Goal: Task Accomplishment & Management: Manage account settings

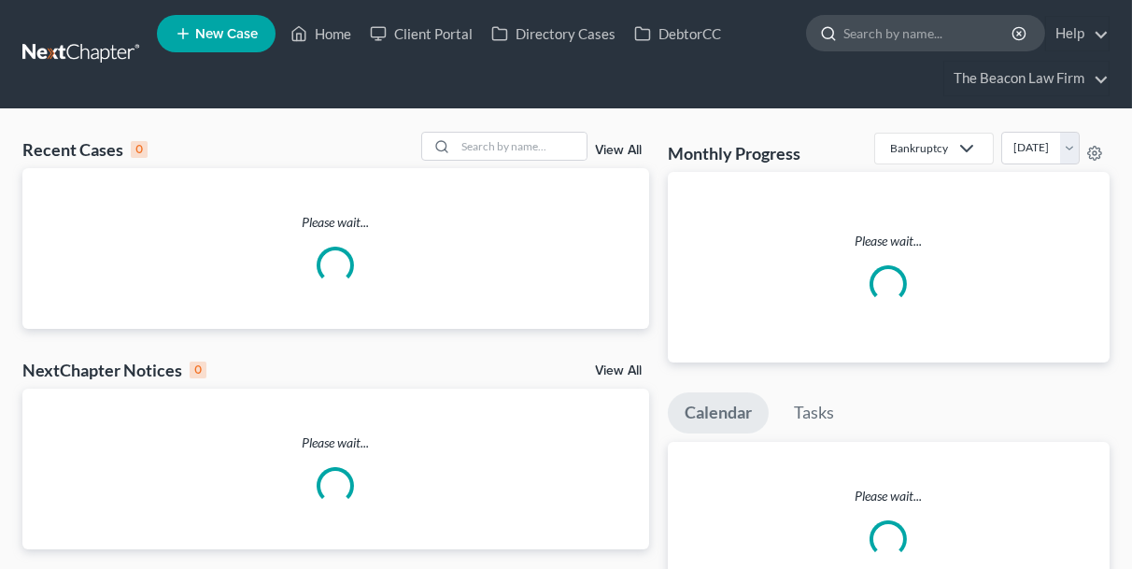
click at [888, 26] on input "search" at bounding box center [928, 33] width 171 height 35
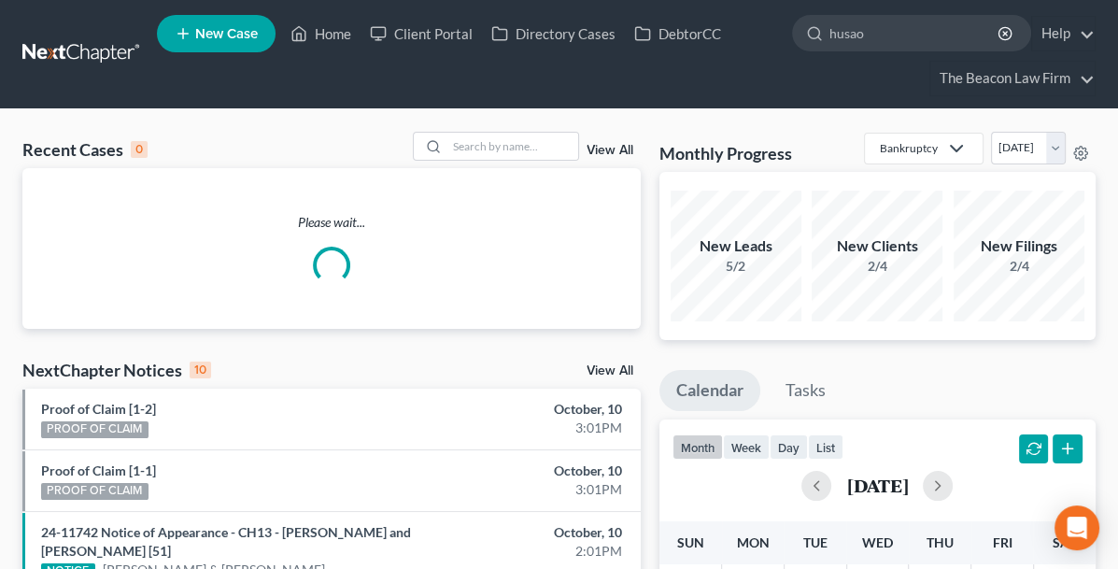
type input "husaon"
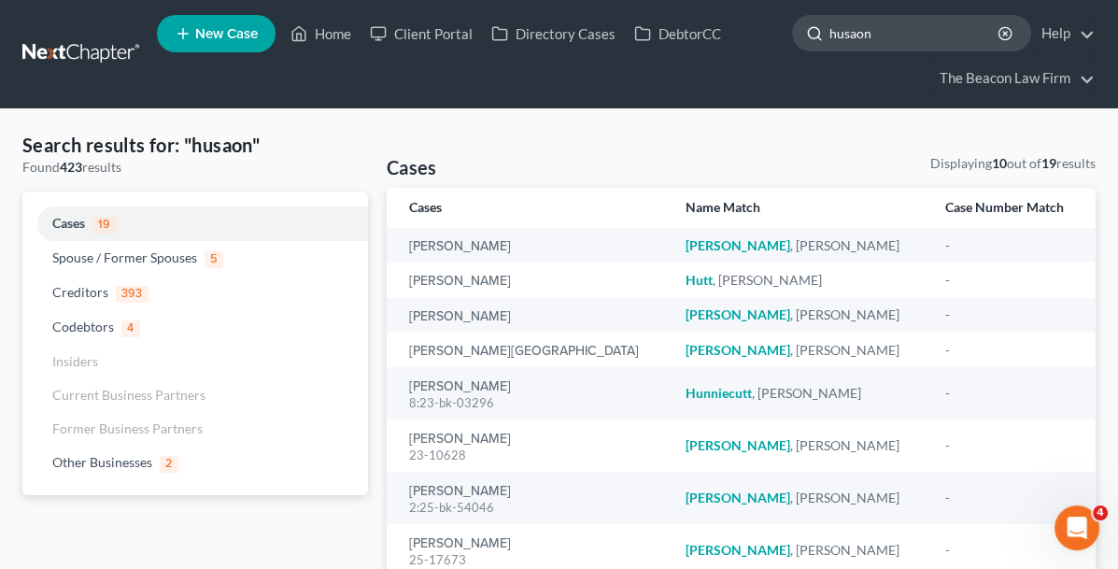
click at [900, 37] on input "husaon" at bounding box center [914, 33] width 171 height 35
type input "husaon"
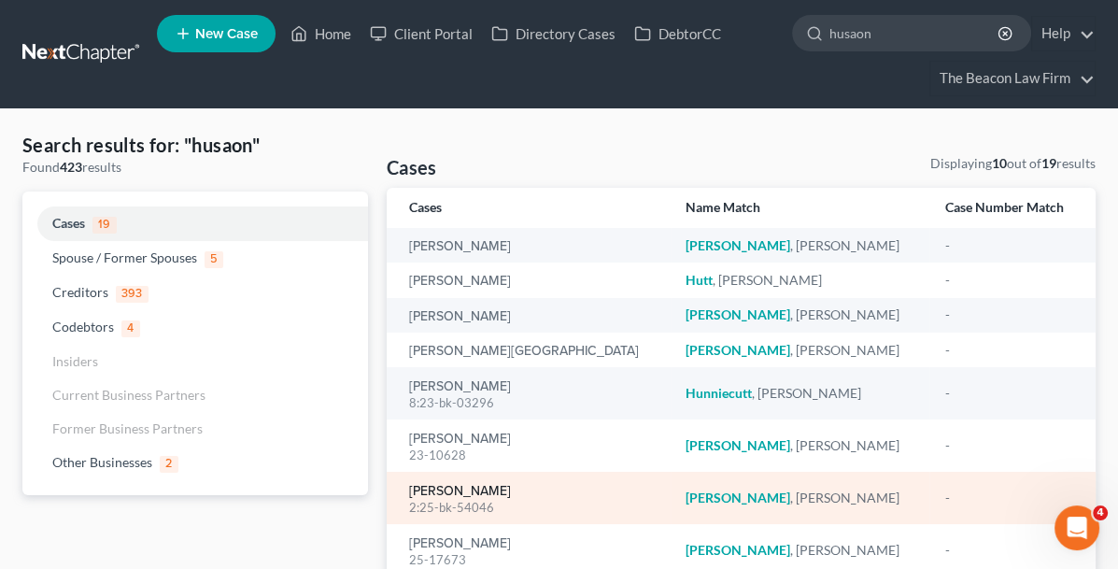
click at [409, 492] on link "[PERSON_NAME]" at bounding box center [460, 491] width 102 height 13
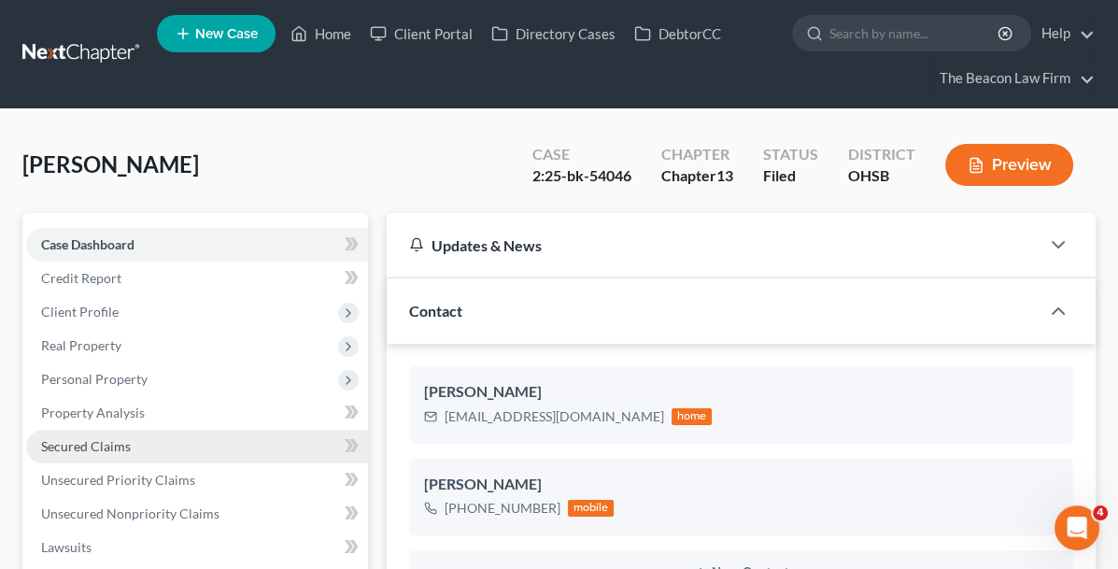
scroll to position [93, 0]
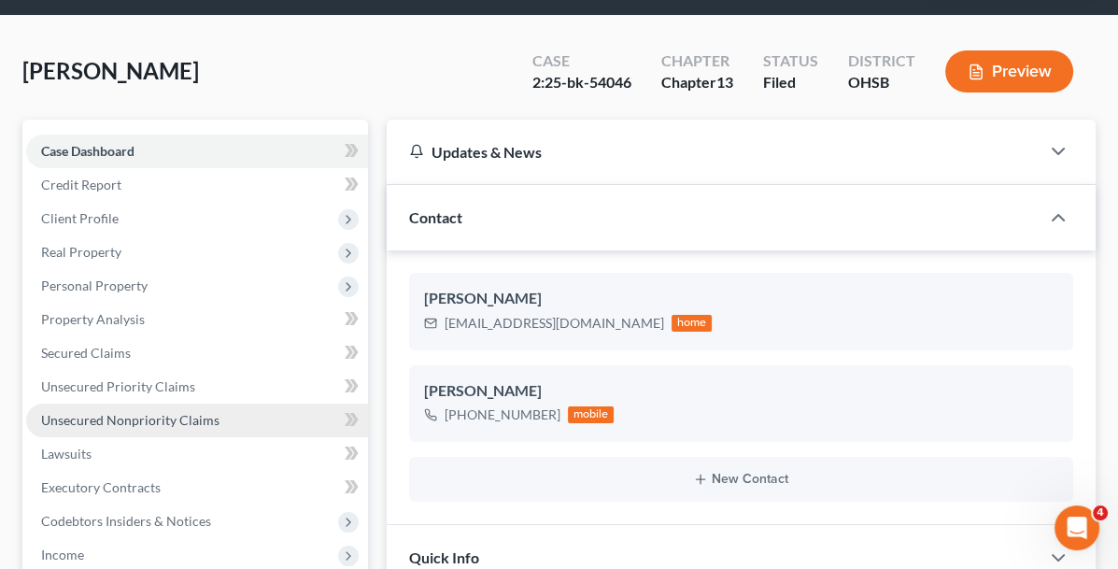
click at [178, 421] on span "Unsecured Nonpriority Claims" at bounding box center [130, 420] width 178 height 16
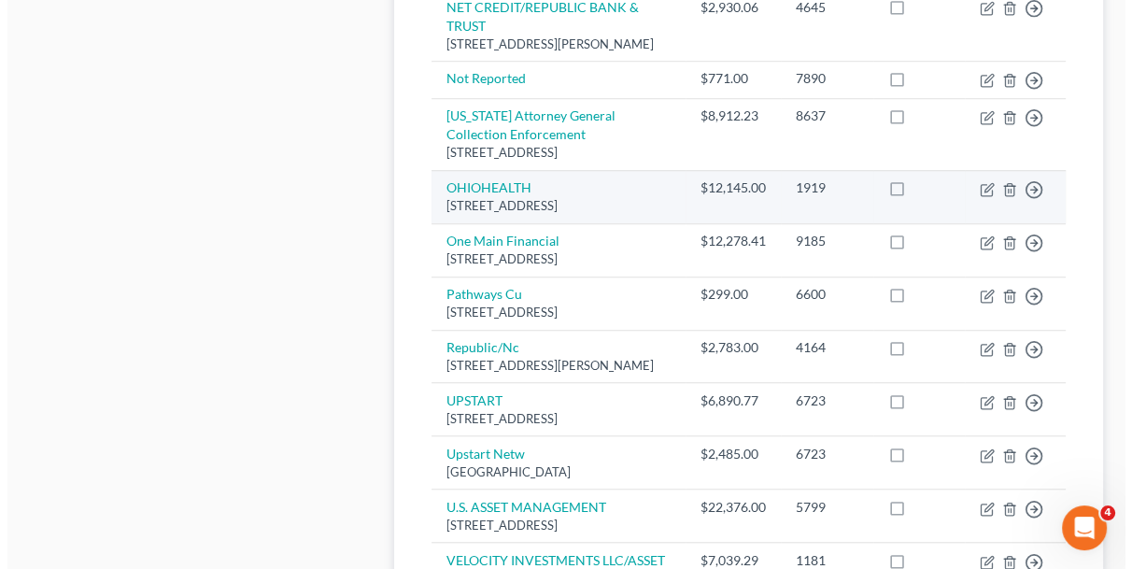
scroll to position [1307, 0]
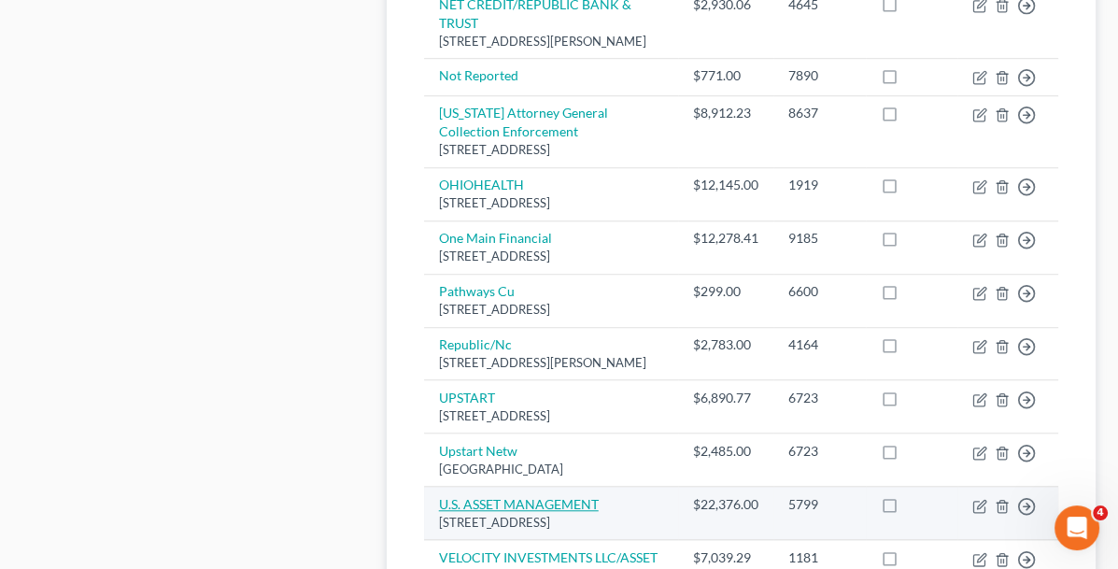
click at [439, 496] on link "U.S. ASSET MANAGEMENT" at bounding box center [519, 504] width 160 height 16
select select "22"
select select "14"
select select "0"
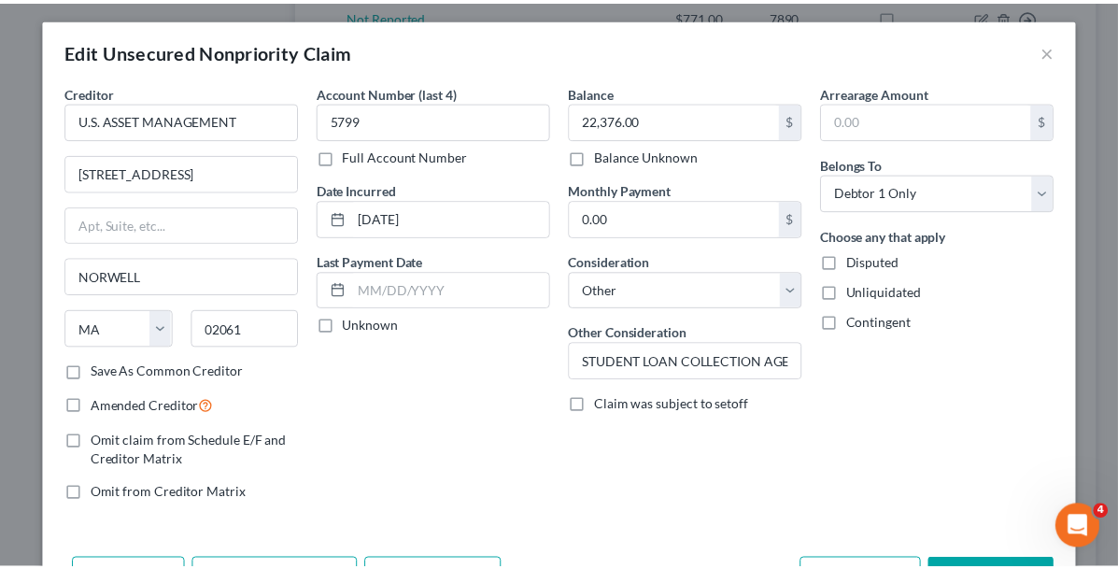
scroll to position [0, 0]
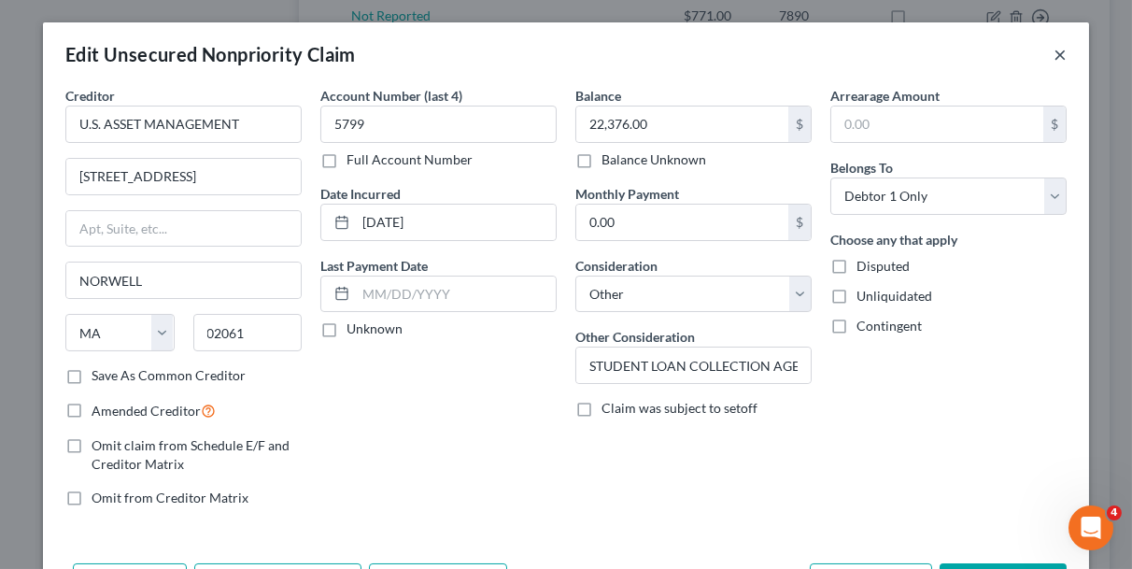
click at [1058, 57] on button "×" at bounding box center [1059, 54] width 13 height 22
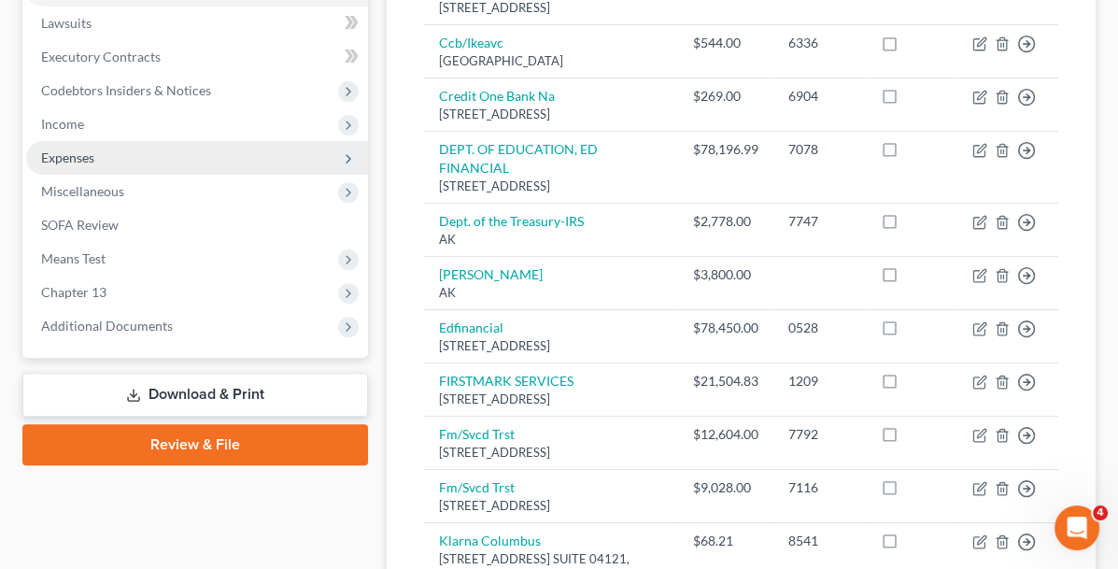
scroll to position [467, 0]
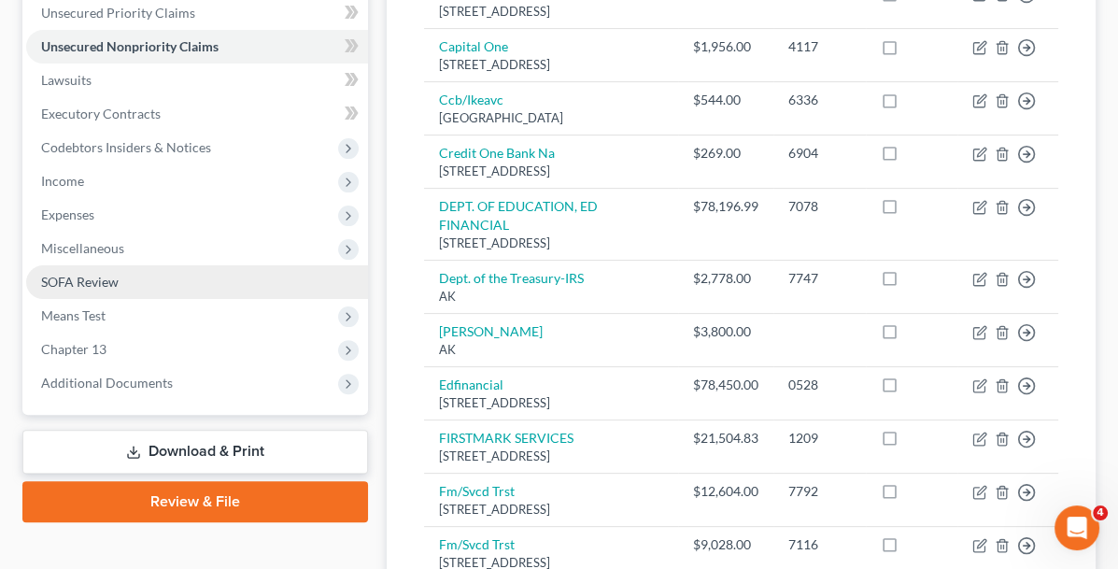
click at [132, 275] on link "SOFA Review" at bounding box center [197, 282] width 342 height 34
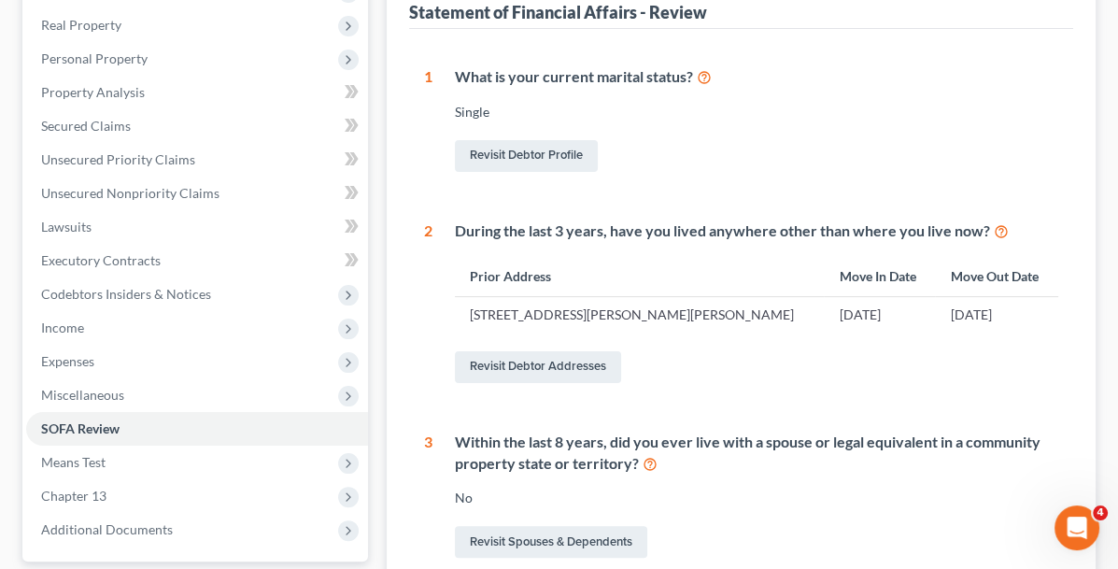
scroll to position [218, 0]
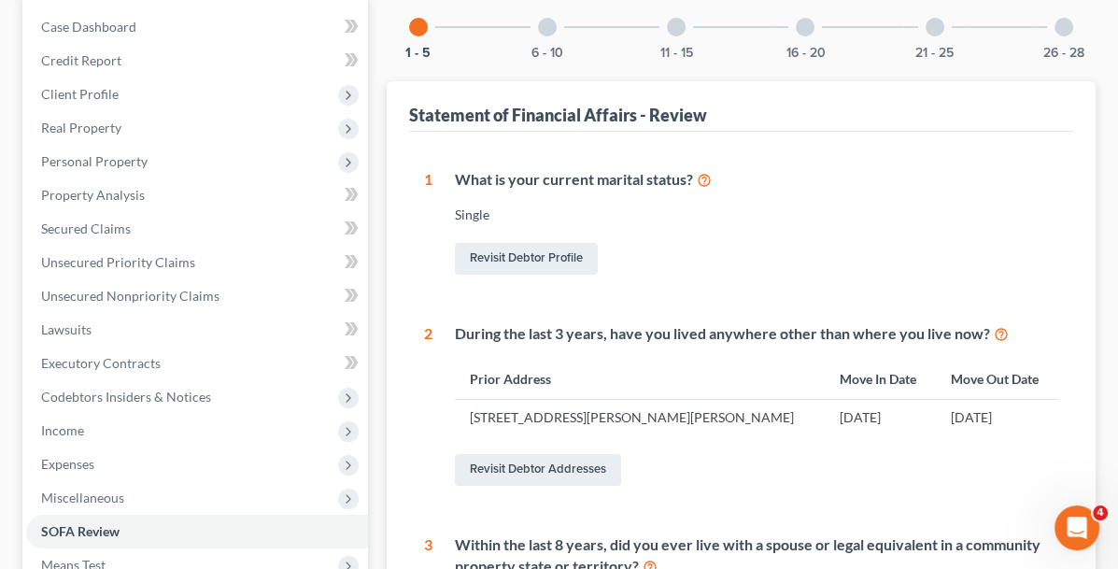
click at [515, 37] on div "6 - 10" at bounding box center [546, 26] width 63 height 63
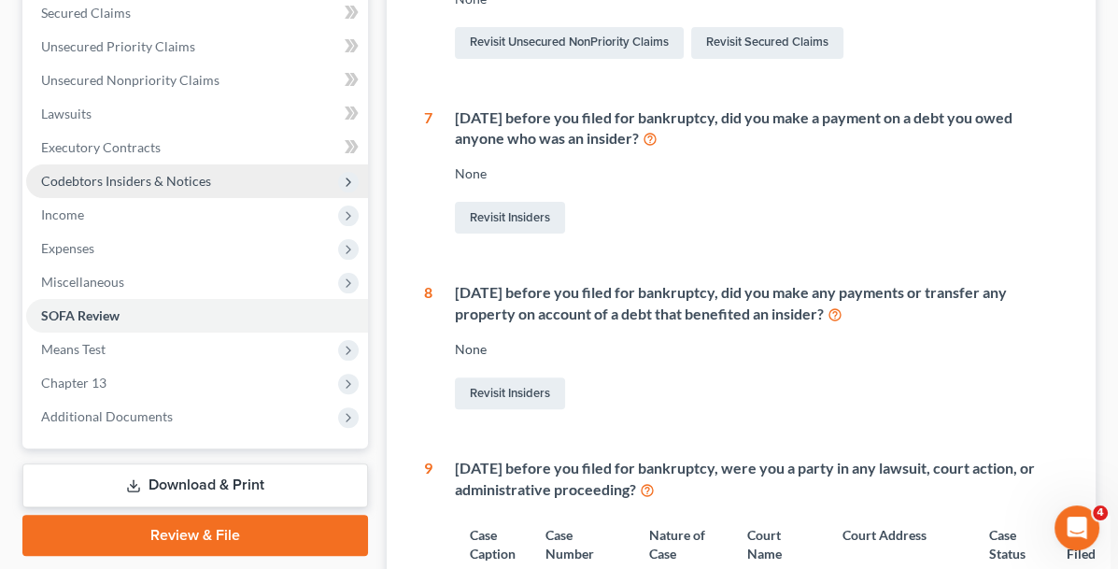
scroll to position [341, 0]
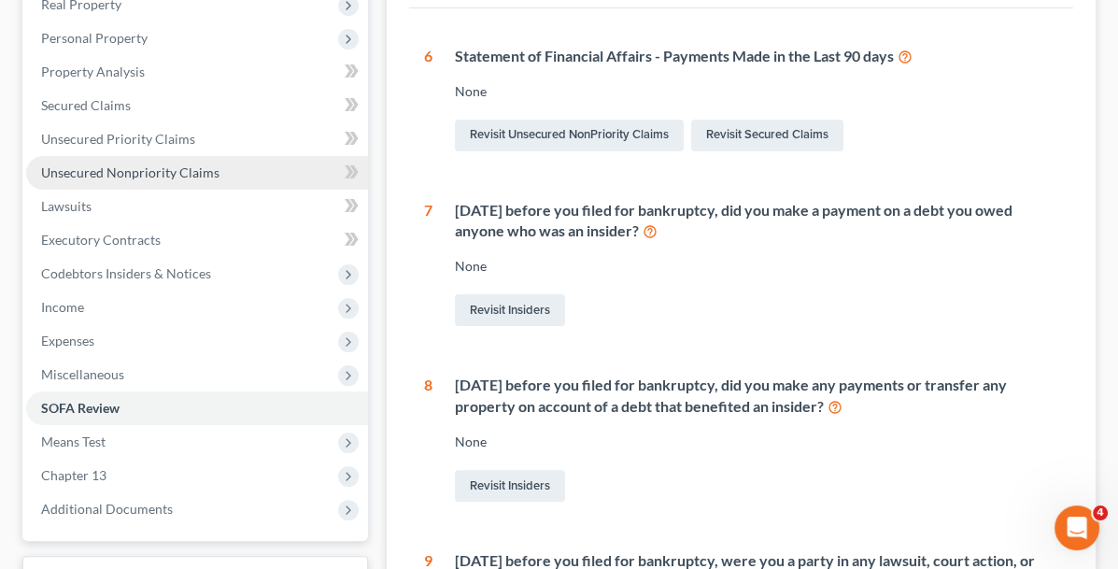
click at [205, 178] on span "Unsecured Nonpriority Claims" at bounding box center [130, 172] width 178 height 16
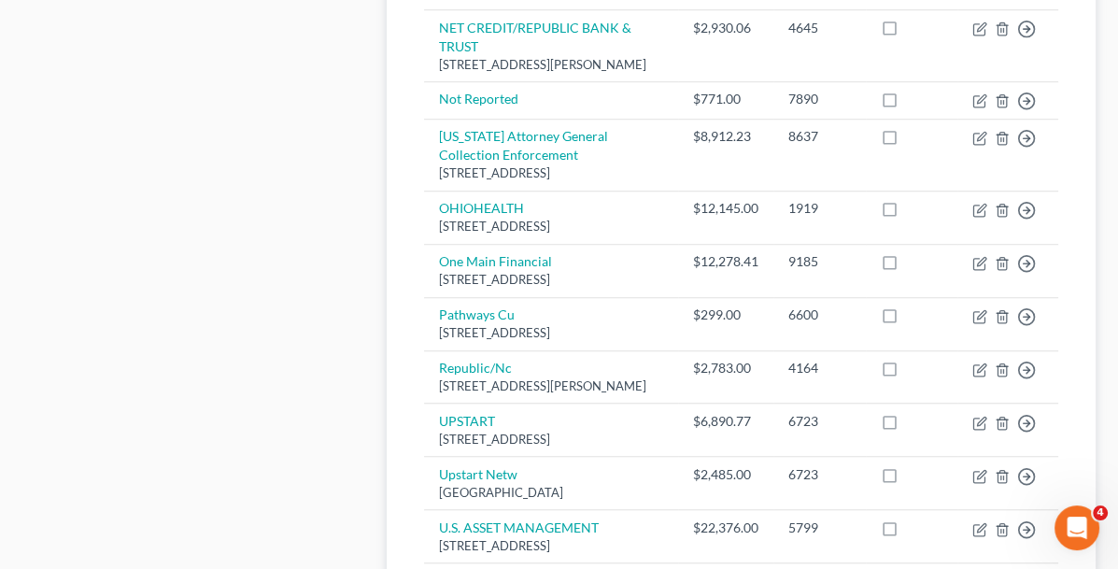
scroll to position [1461, 0]
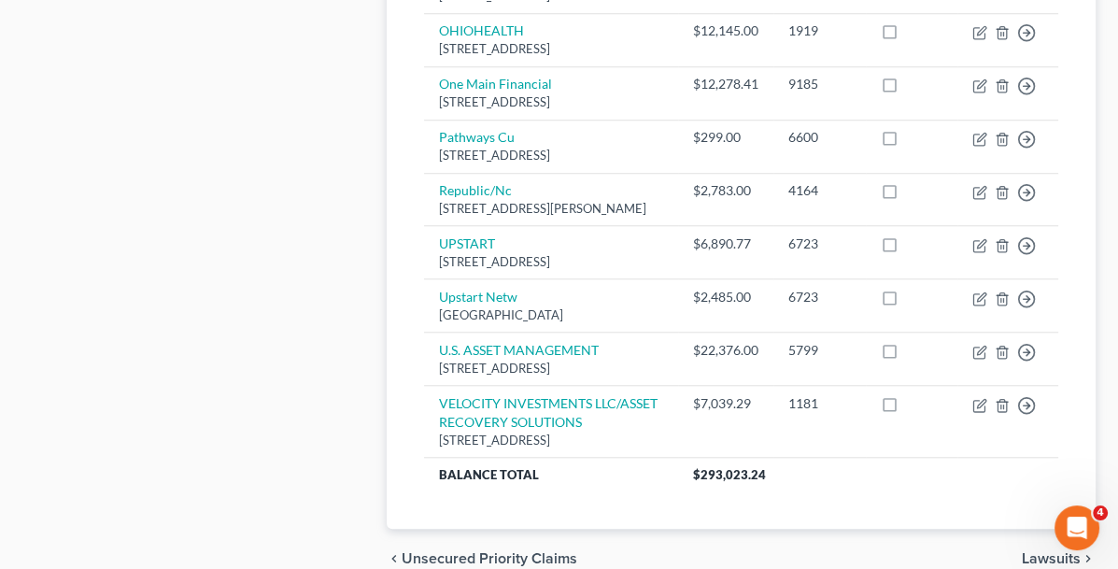
click at [1045, 551] on span "Lawsuits" at bounding box center [1050, 558] width 59 height 15
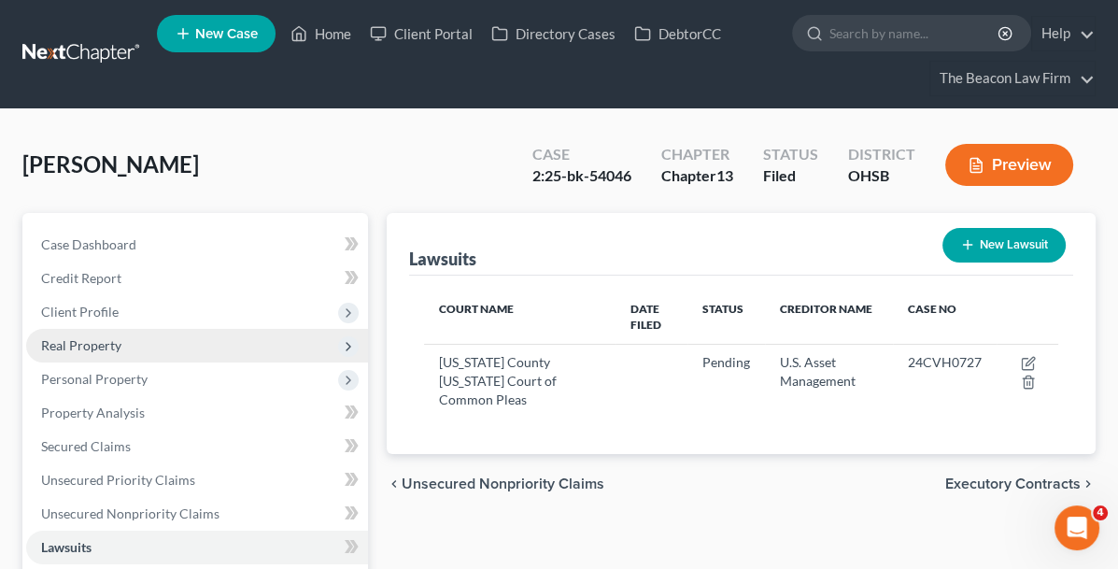
scroll to position [187, 0]
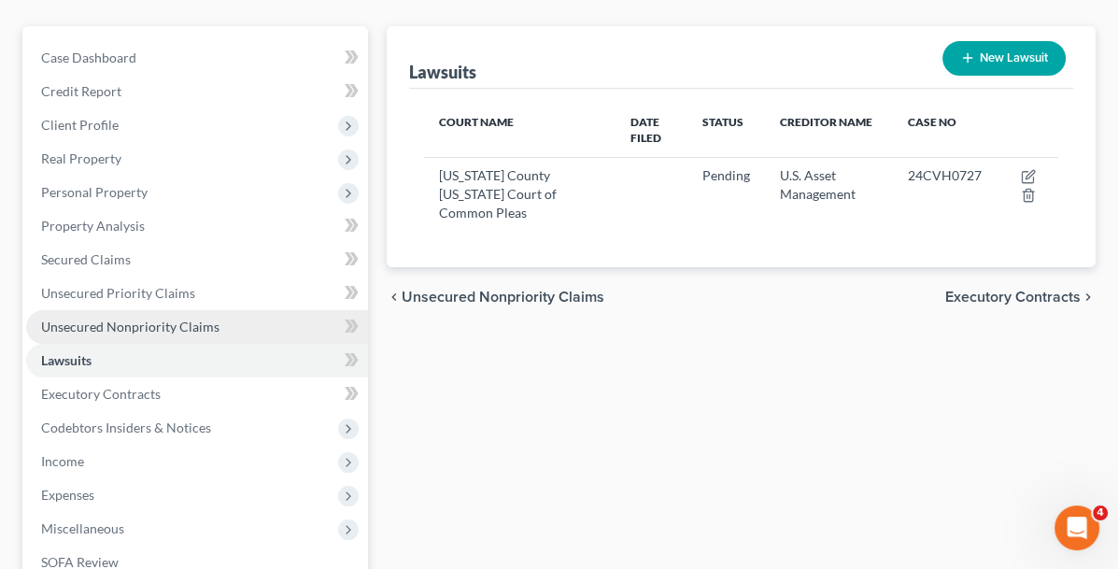
click at [130, 325] on span "Unsecured Nonpriority Claims" at bounding box center [130, 326] width 178 height 16
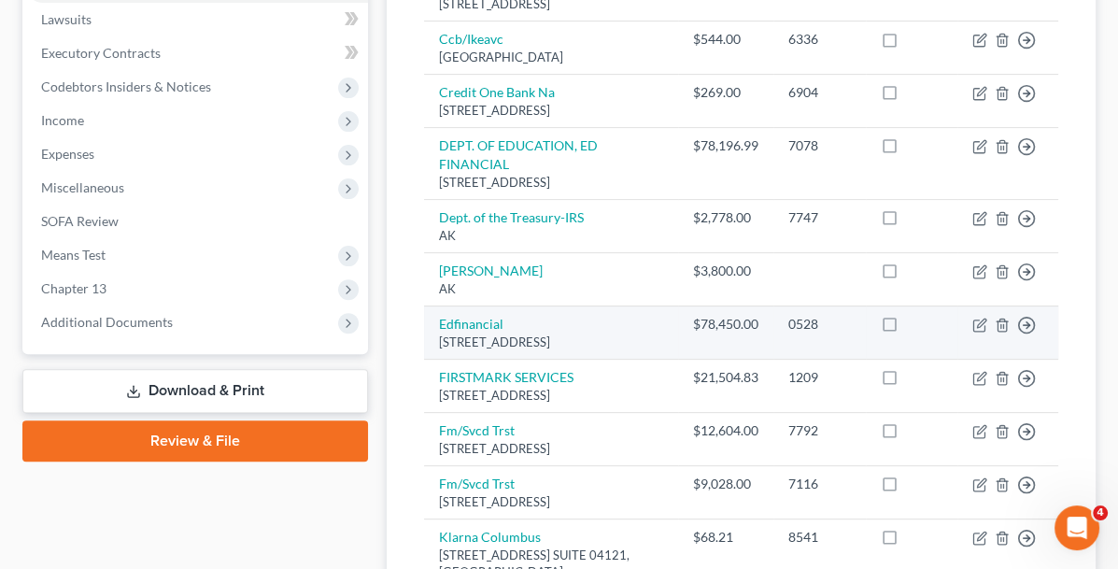
scroll to position [248, 0]
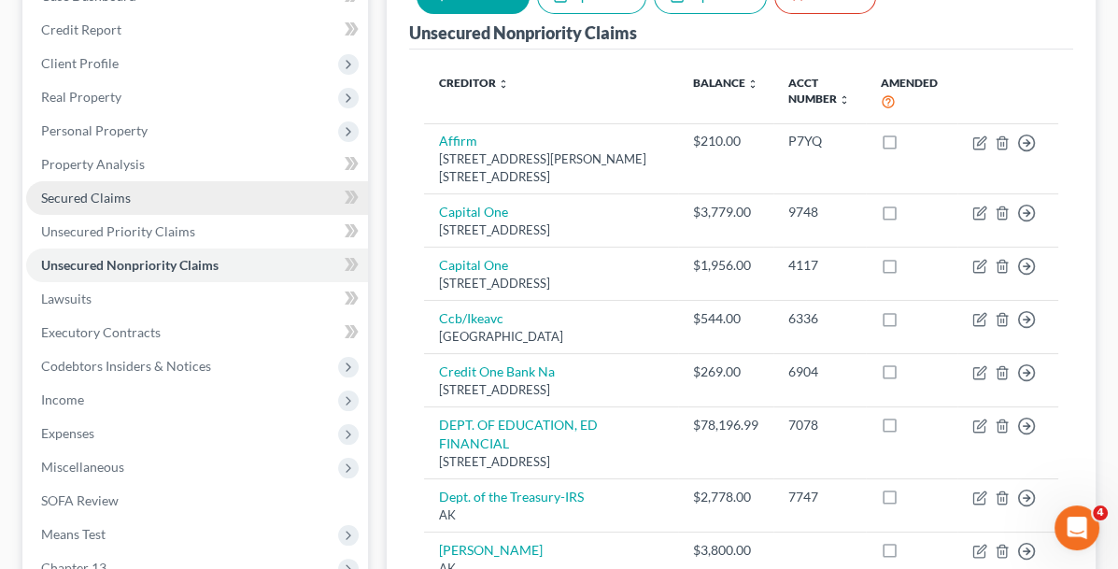
click at [126, 198] on span "Secured Claims" at bounding box center [86, 198] width 90 height 16
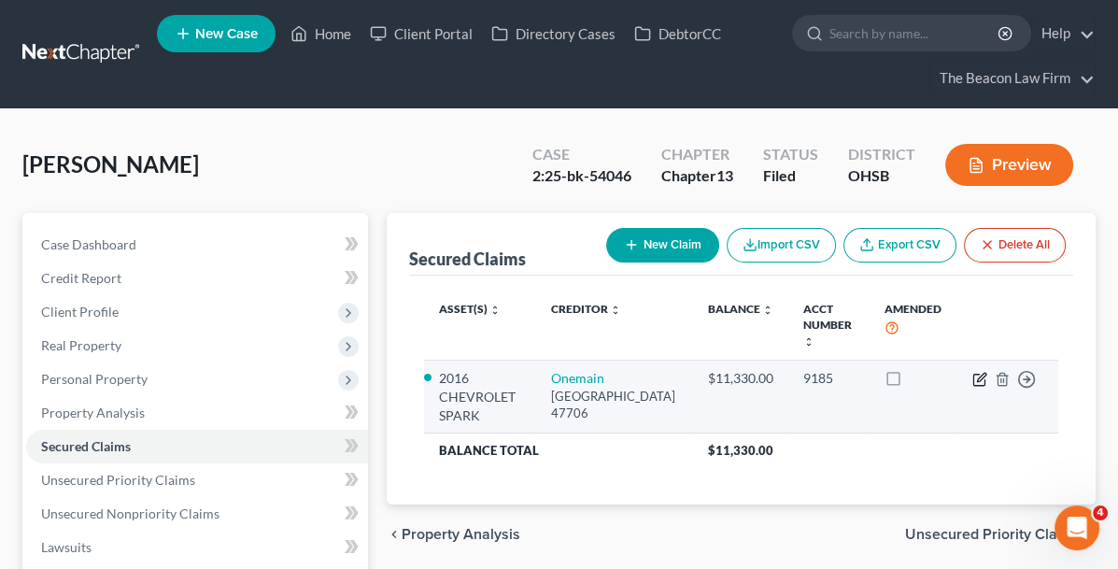
click at [977, 372] on icon "button" at bounding box center [979, 379] width 15 height 15
select select "15"
select select "0"
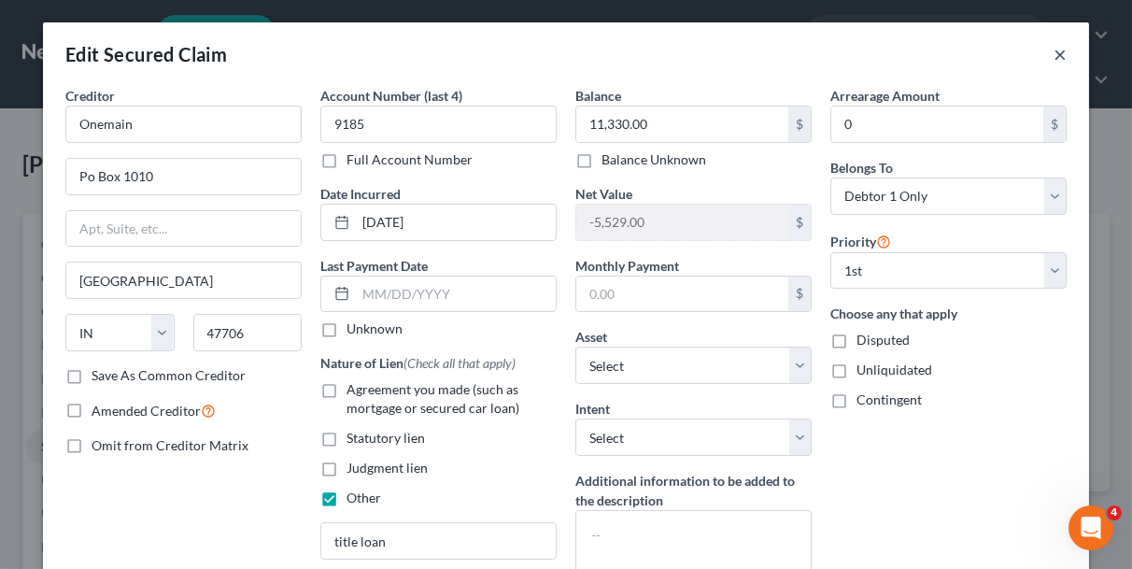
click at [1053, 46] on button "×" at bounding box center [1059, 54] width 13 height 22
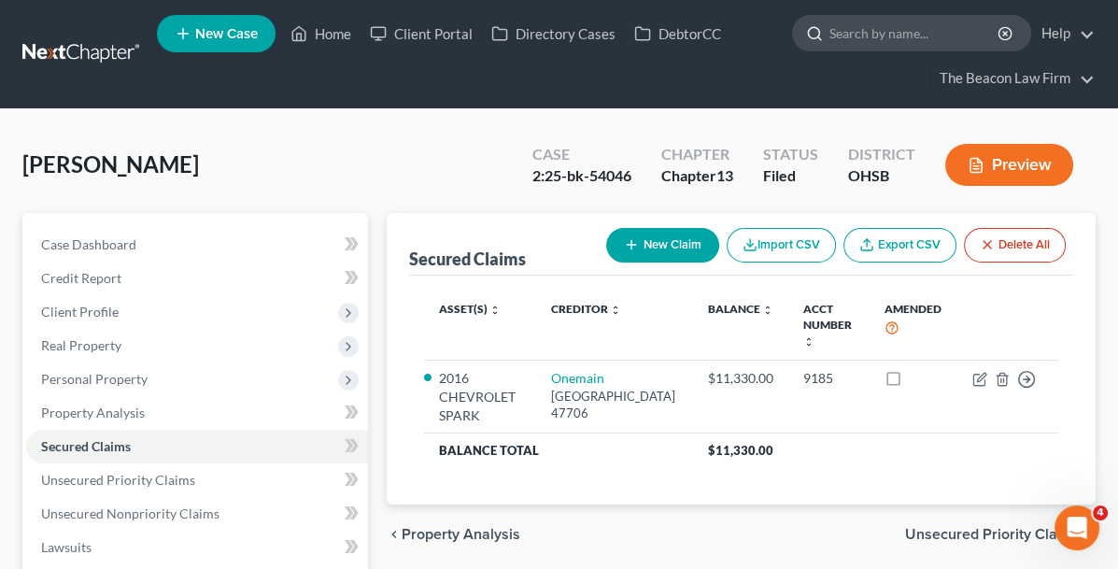
click at [836, 23] on input "search" at bounding box center [914, 33] width 171 height 35
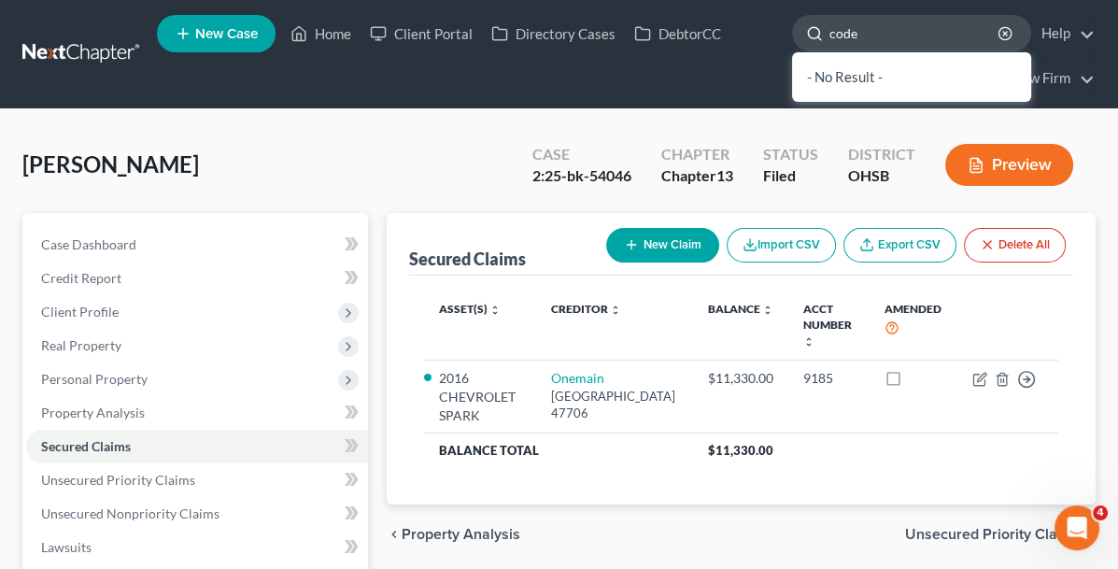
type input "codey"
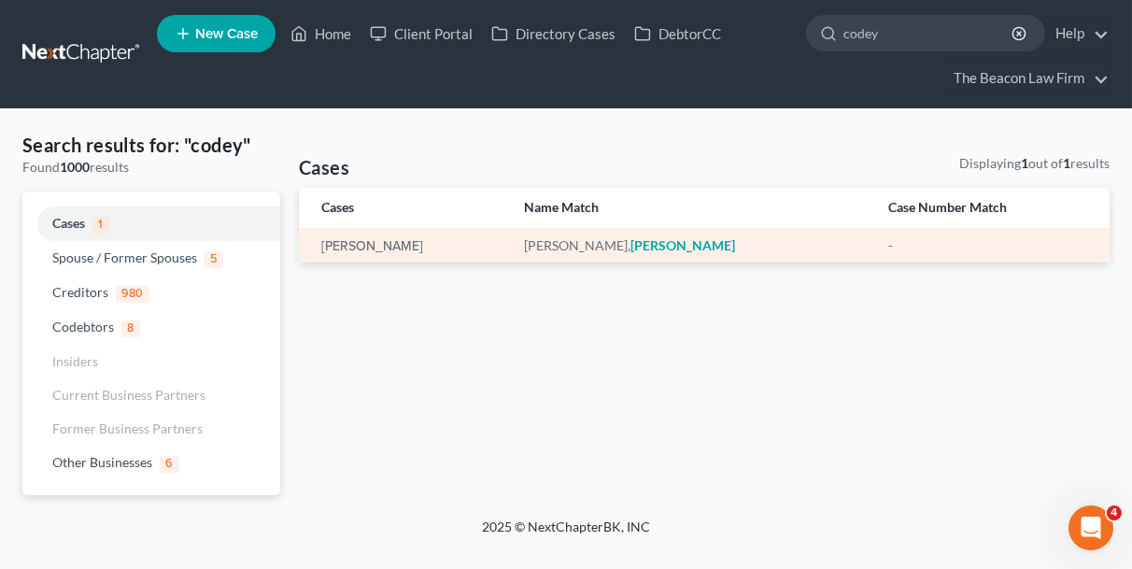
click at [365, 237] on div "[PERSON_NAME]" at bounding box center [407, 245] width 173 height 19
click at [365, 244] on link "[PERSON_NAME]" at bounding box center [372, 246] width 102 height 13
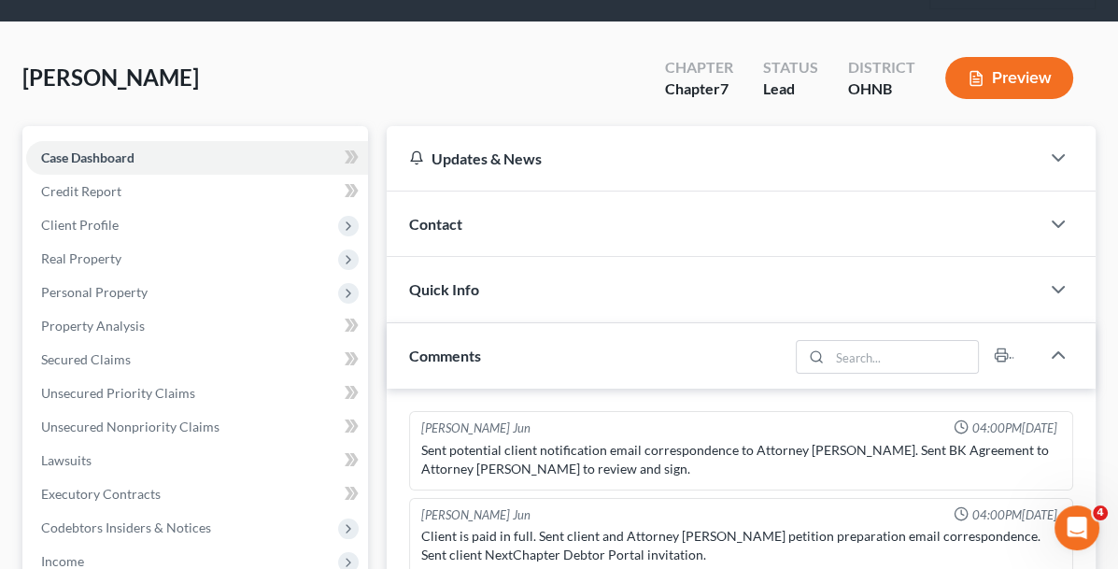
scroll to position [187, 0]
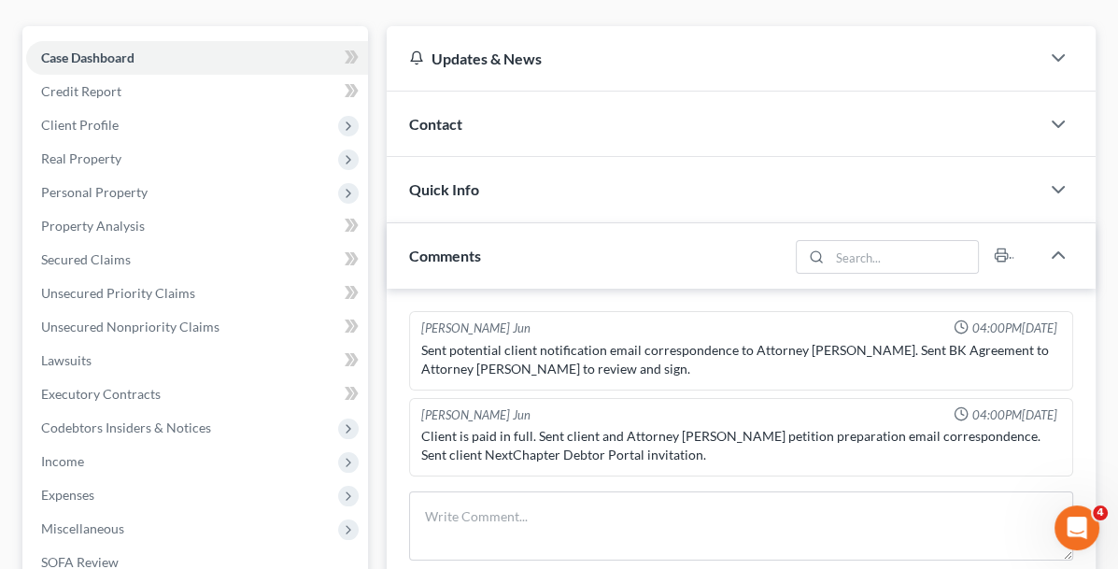
click at [409, 119] on span "Contact" at bounding box center [435, 124] width 53 height 18
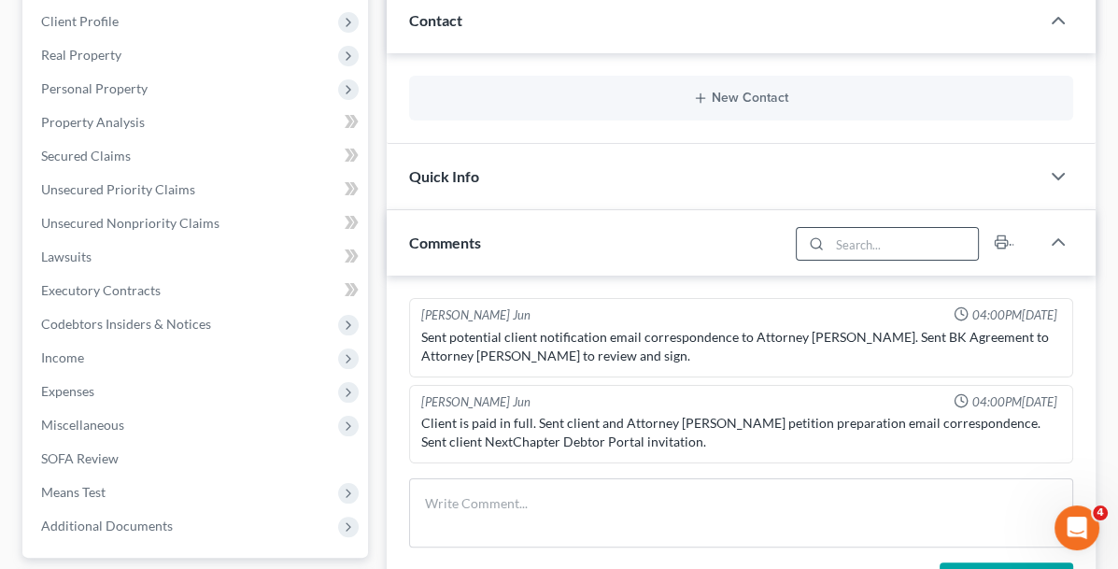
scroll to position [373, 0]
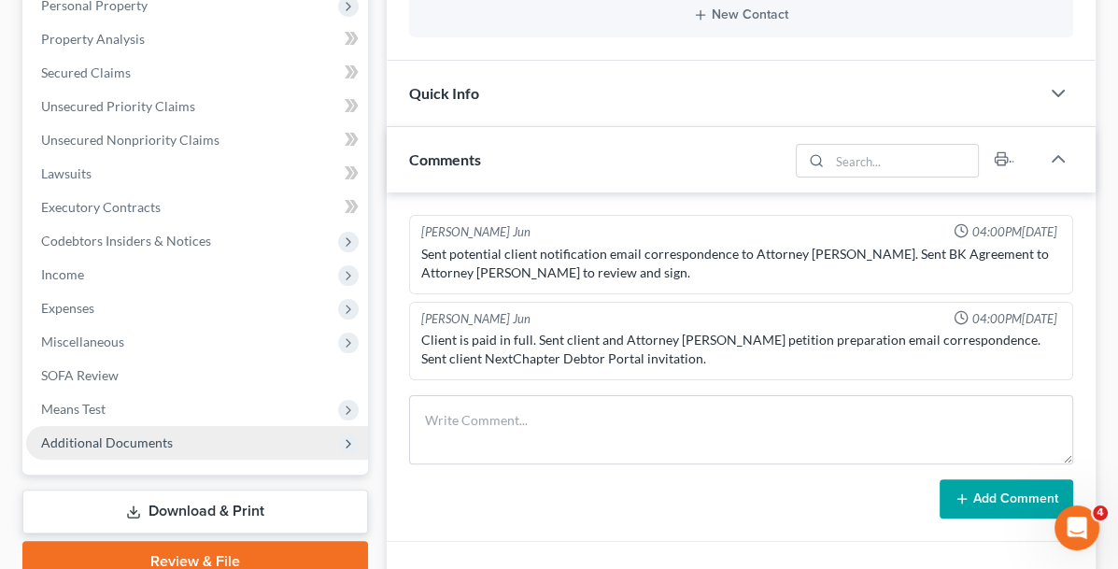
click at [145, 437] on span "Additional Documents" at bounding box center [107, 442] width 132 height 16
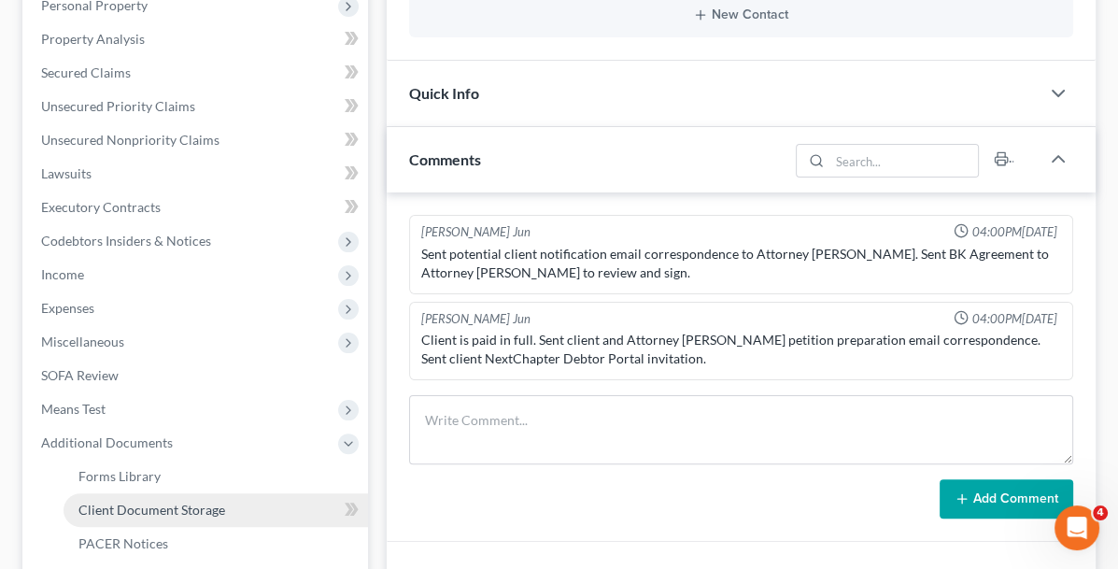
click at [154, 502] on span "Client Document Storage" at bounding box center [151, 509] width 147 height 16
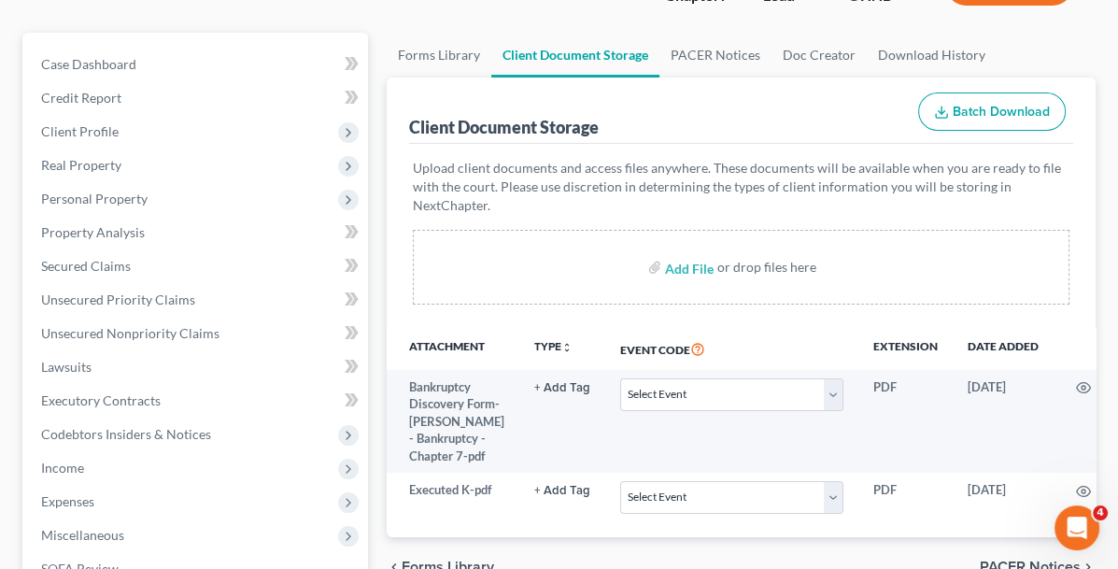
scroll to position [187, 0]
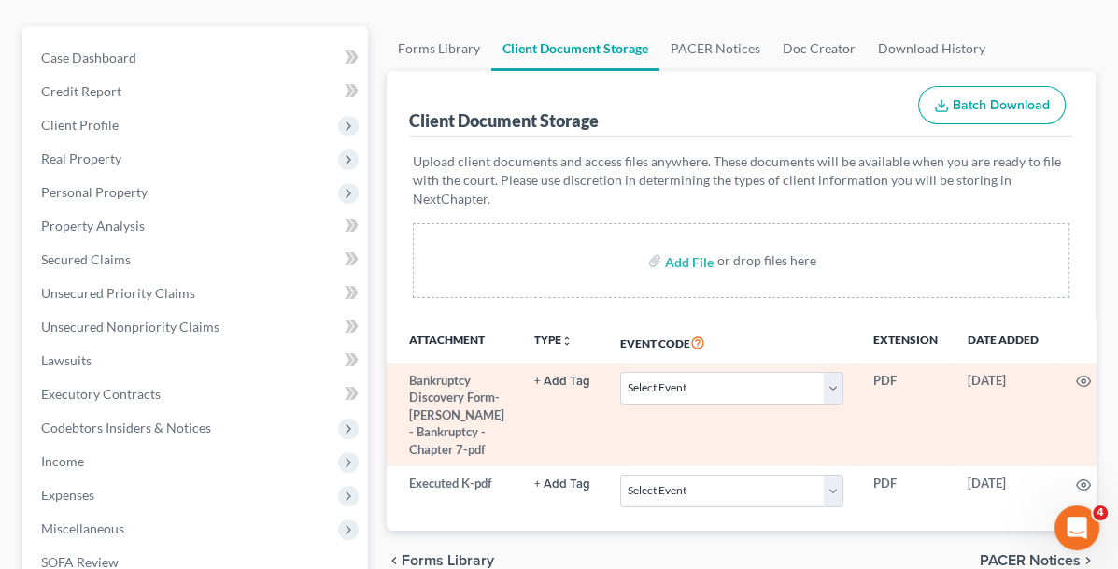
click at [1105, 373] on icon at bounding box center [1112, 380] width 15 height 15
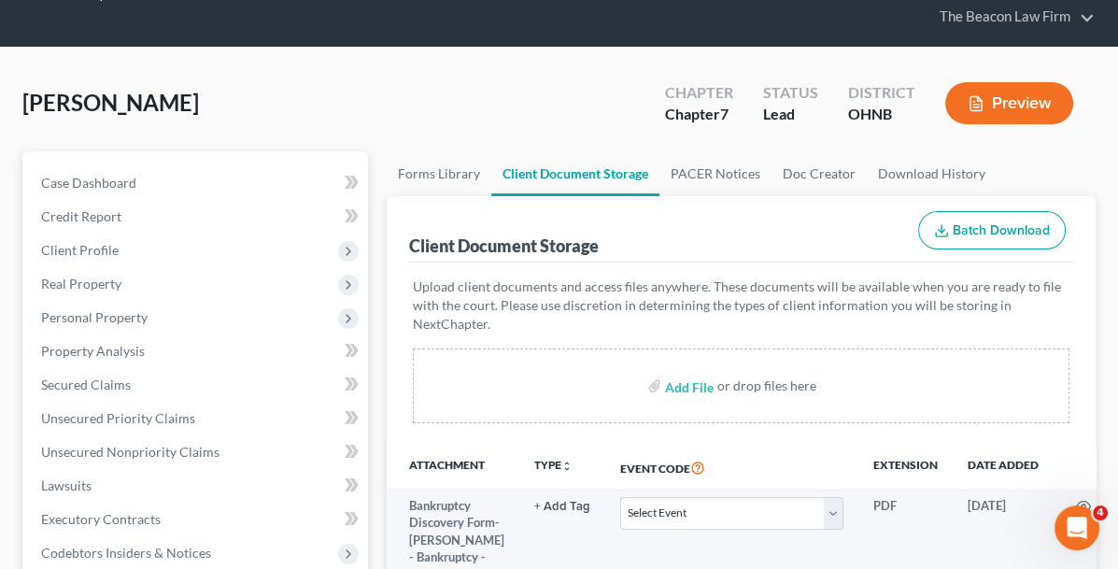
scroll to position [0, 0]
